Goal: Task Accomplishment & Management: Manage account settings

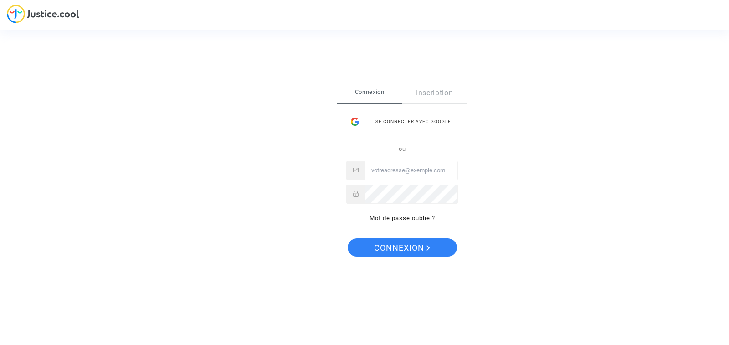
type input "[PERSON_NAME][EMAIL_ADDRESS][PERSON_NAME][DOMAIN_NAME]"
click at [397, 248] on span "Connexion" at bounding box center [402, 247] width 56 height 19
